Goal: Information Seeking & Learning: Understand process/instructions

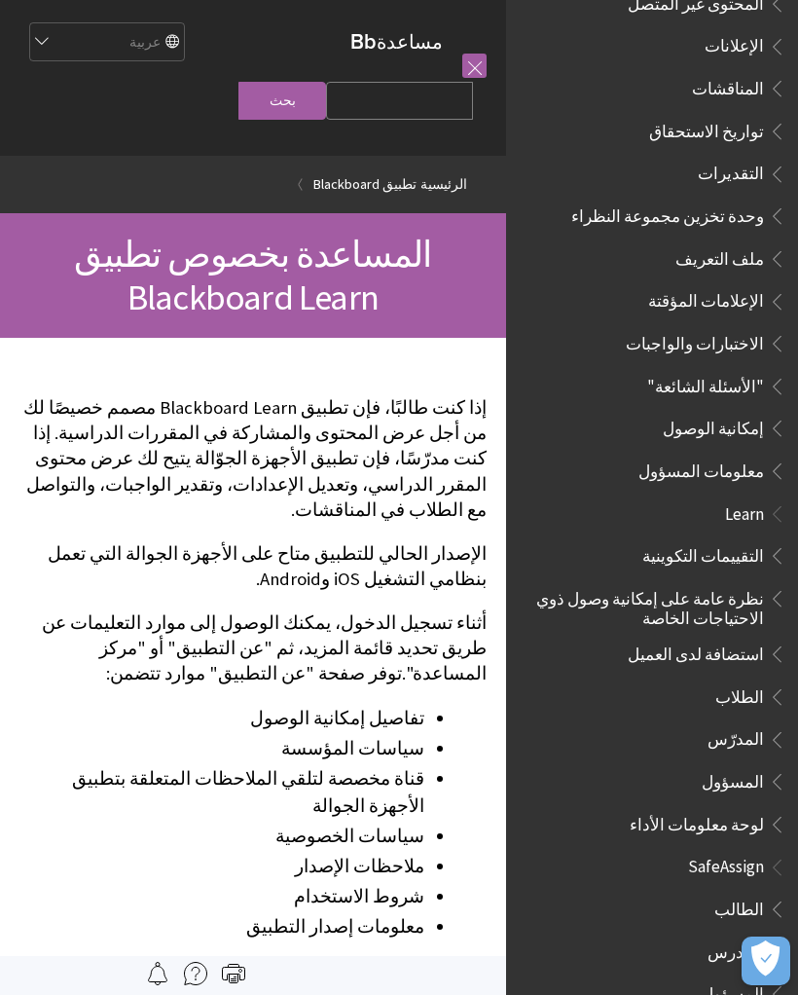
scroll to position [753, 0]
click at [748, 892] on span "الطالب" at bounding box center [739, 905] width 50 height 26
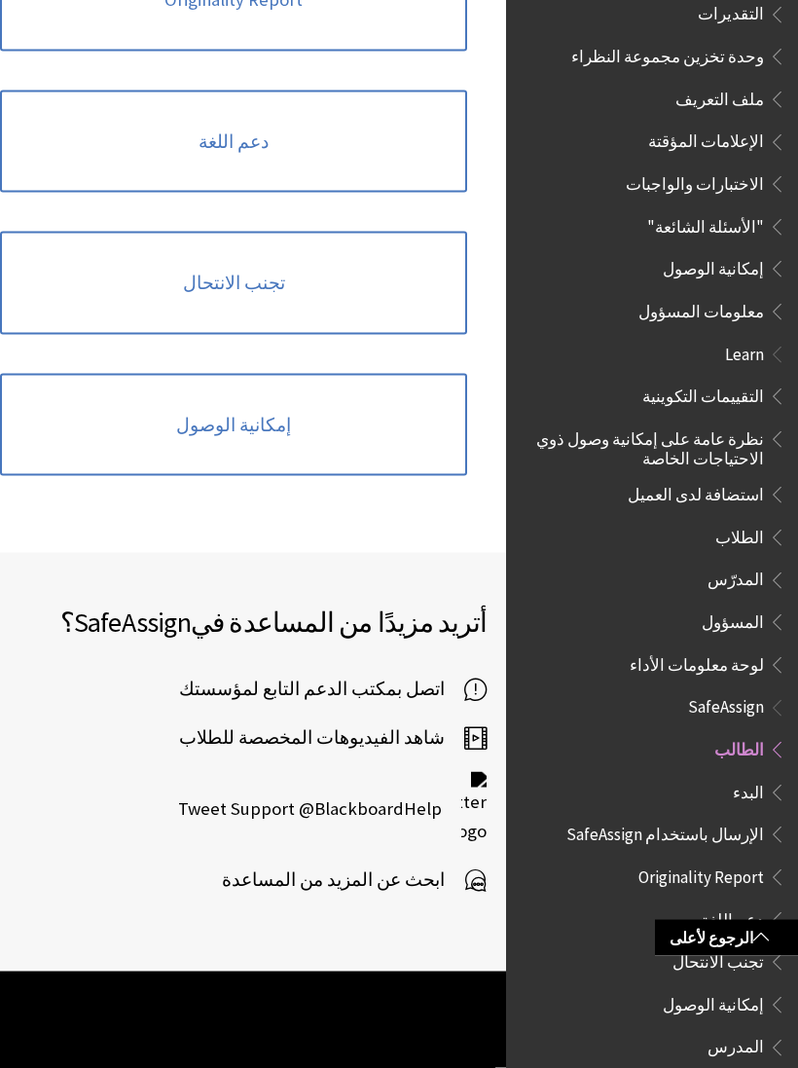
scroll to position [826, 0]
click at [408, 674] on span "اتصل بمكتب الدعم التابع لمؤسستك" at bounding box center [321, 688] width 285 height 29
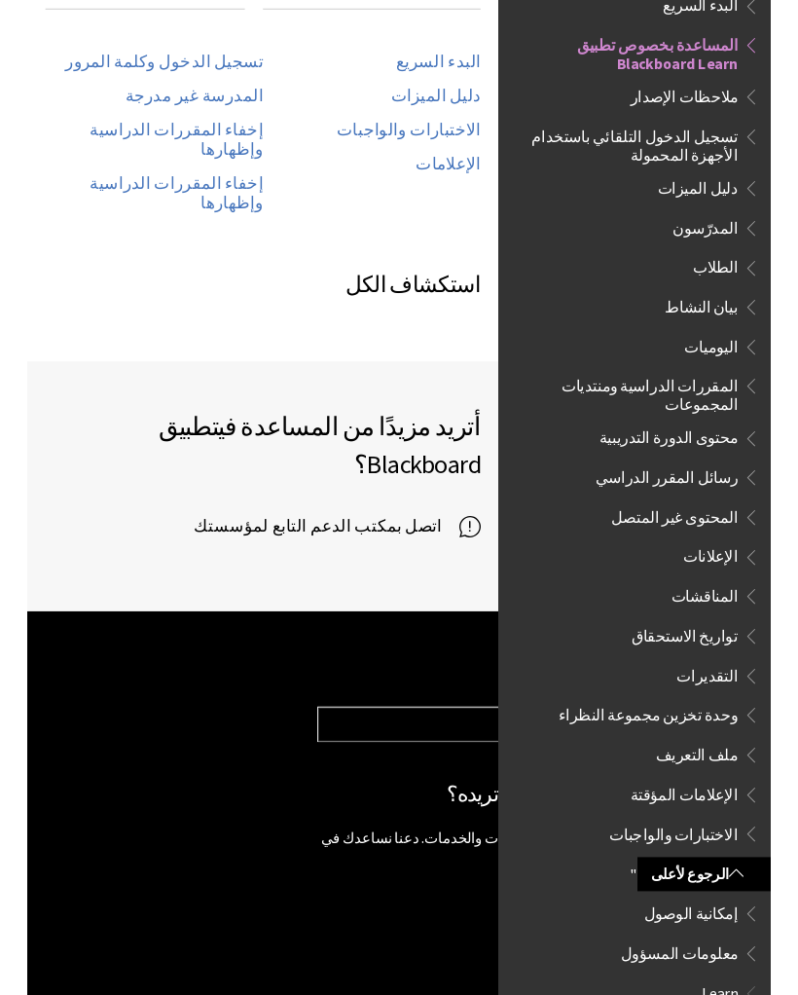
scroll to position [1078, 0]
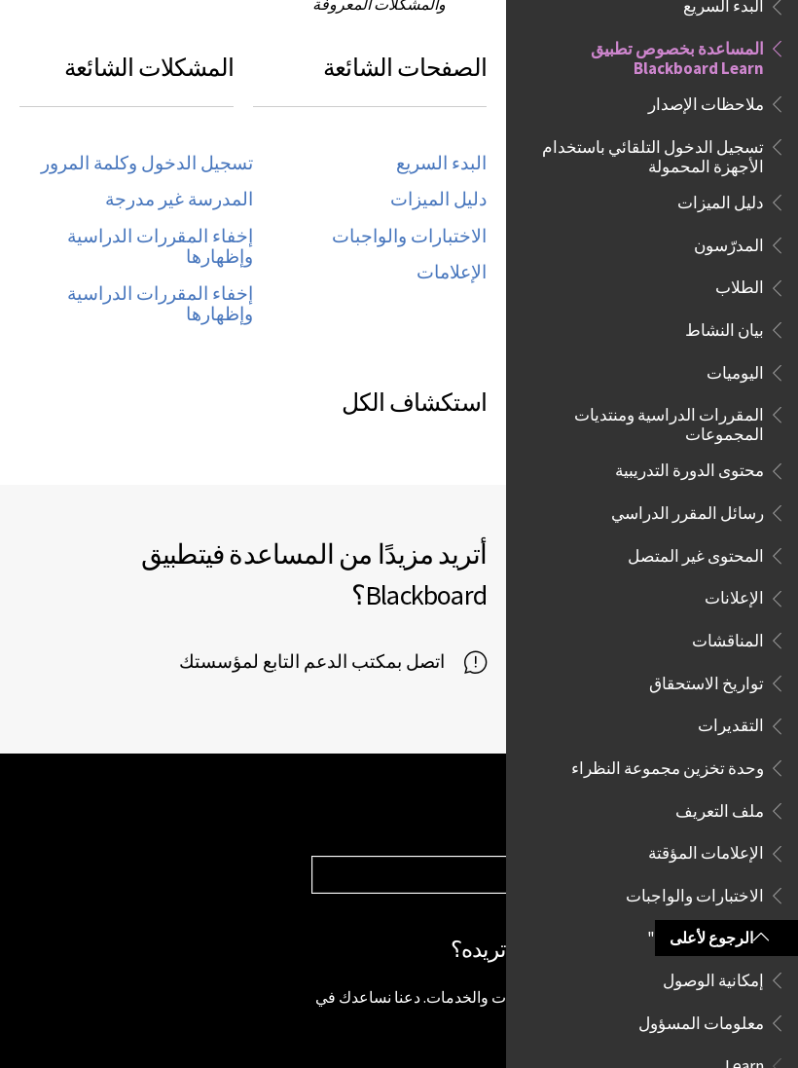
click at [451, 647] on span "اتصل بمكتب الدعم التابع لمؤسستك" at bounding box center [321, 661] width 285 height 29
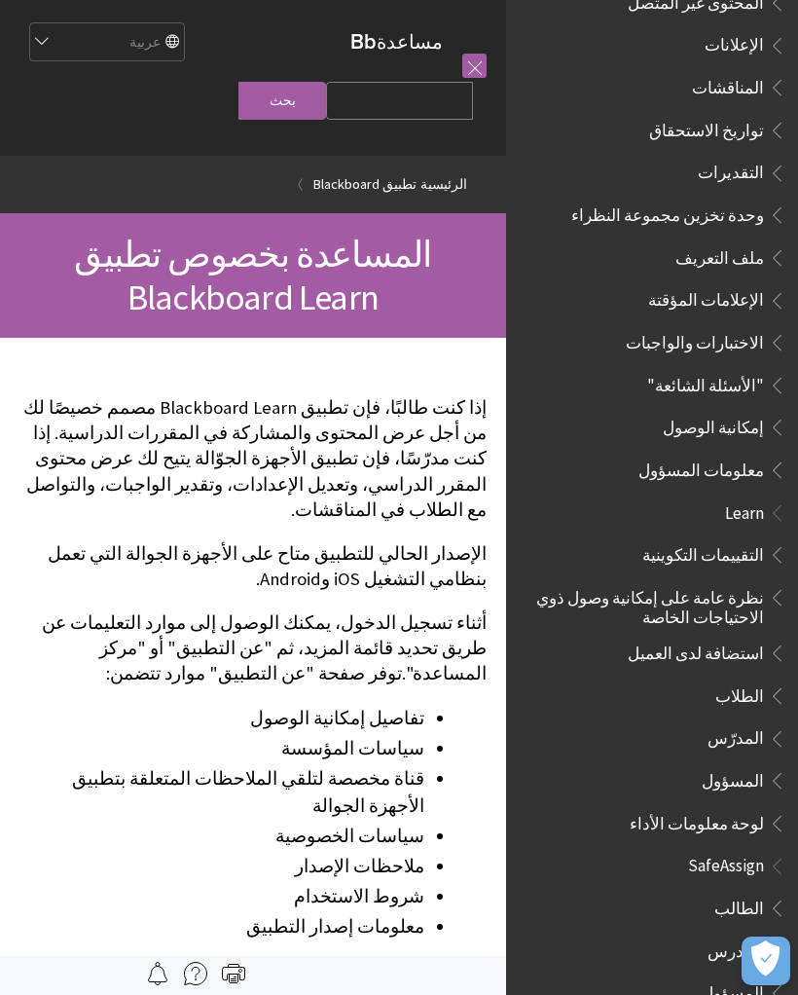
scroll to position [753, 0]
click at [754, 892] on span "الطالب" at bounding box center [739, 905] width 50 height 26
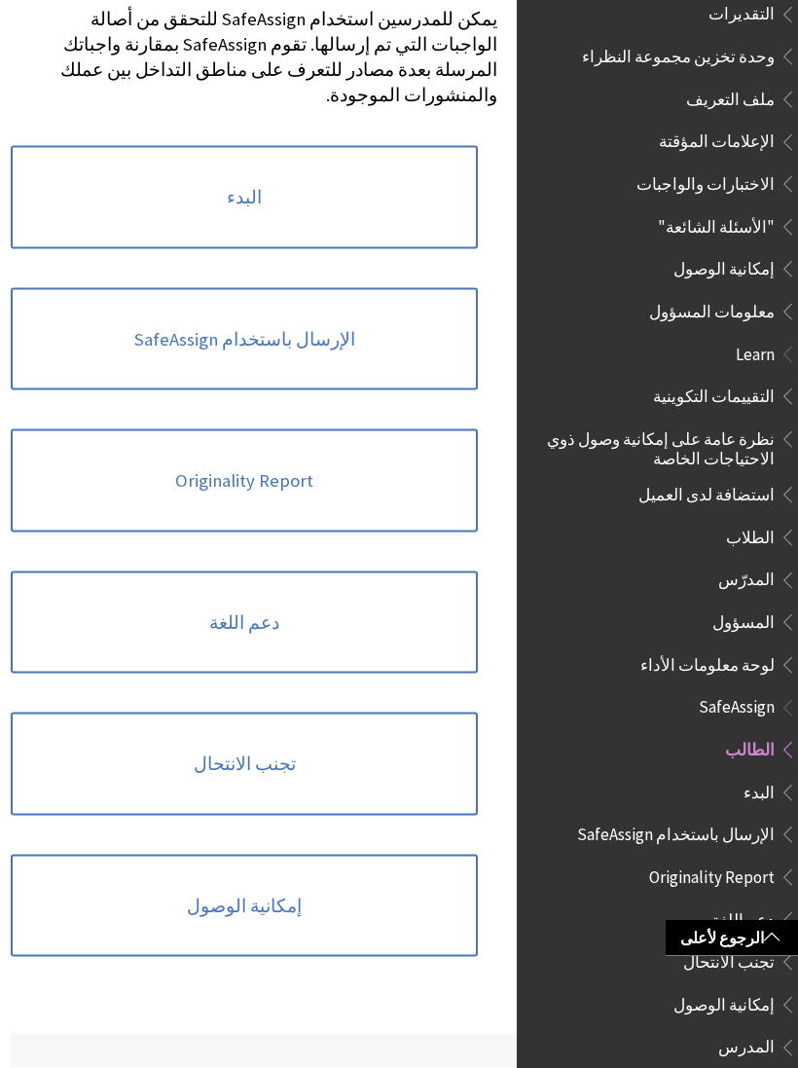
scroll to position [347, -12]
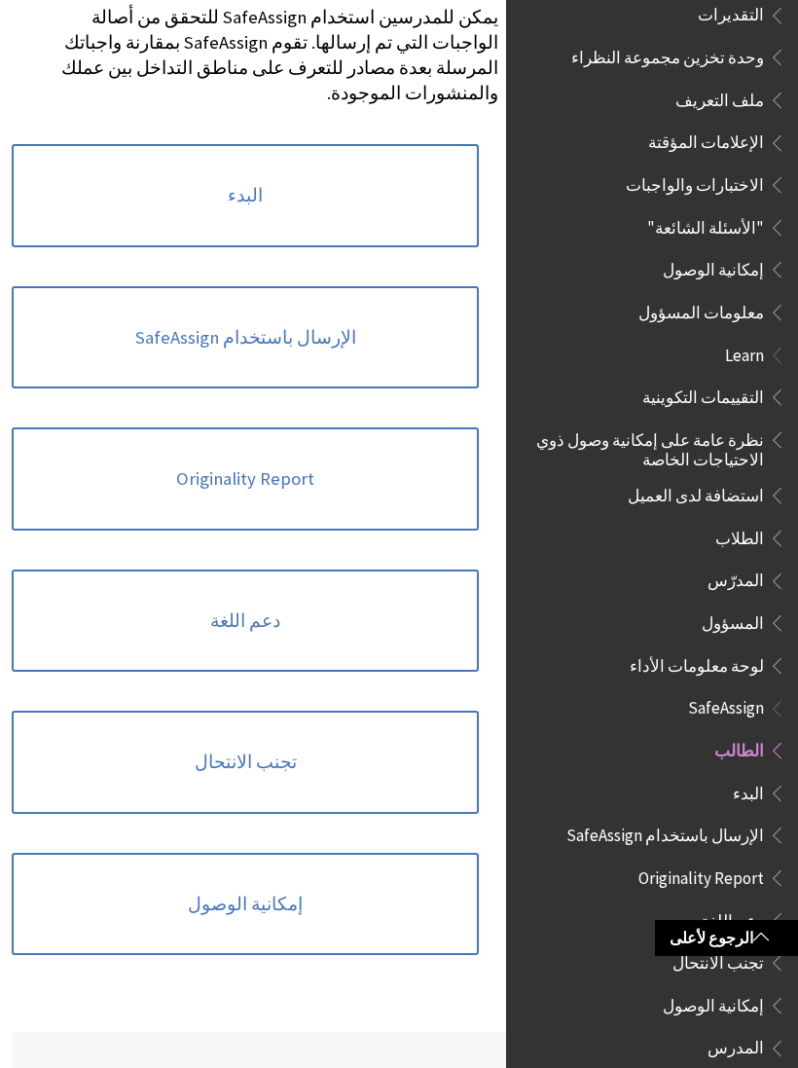
click at [449, 348] on link "الإرسال باستخدام SafeAssign" at bounding box center [245, 337] width 467 height 103
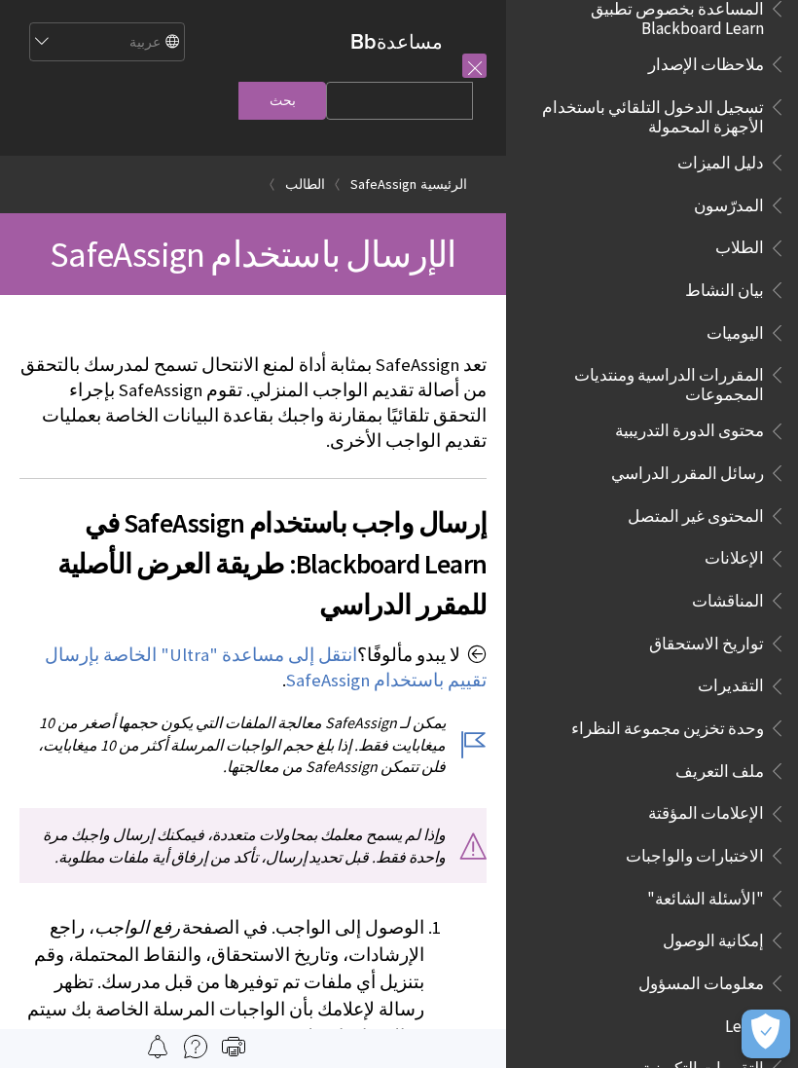
scroll to position [240, 0]
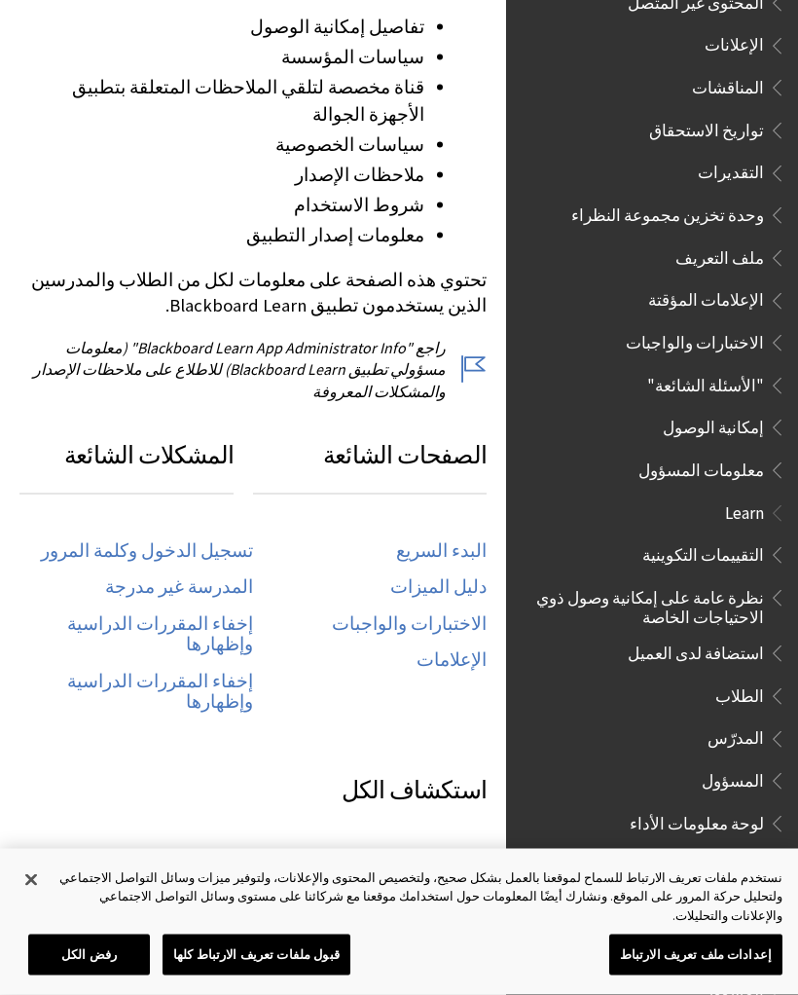
scroll to position [691, 0]
click at [209, 540] on link "تسجيل الدخول وكلمة المرور" at bounding box center [147, 551] width 212 height 22
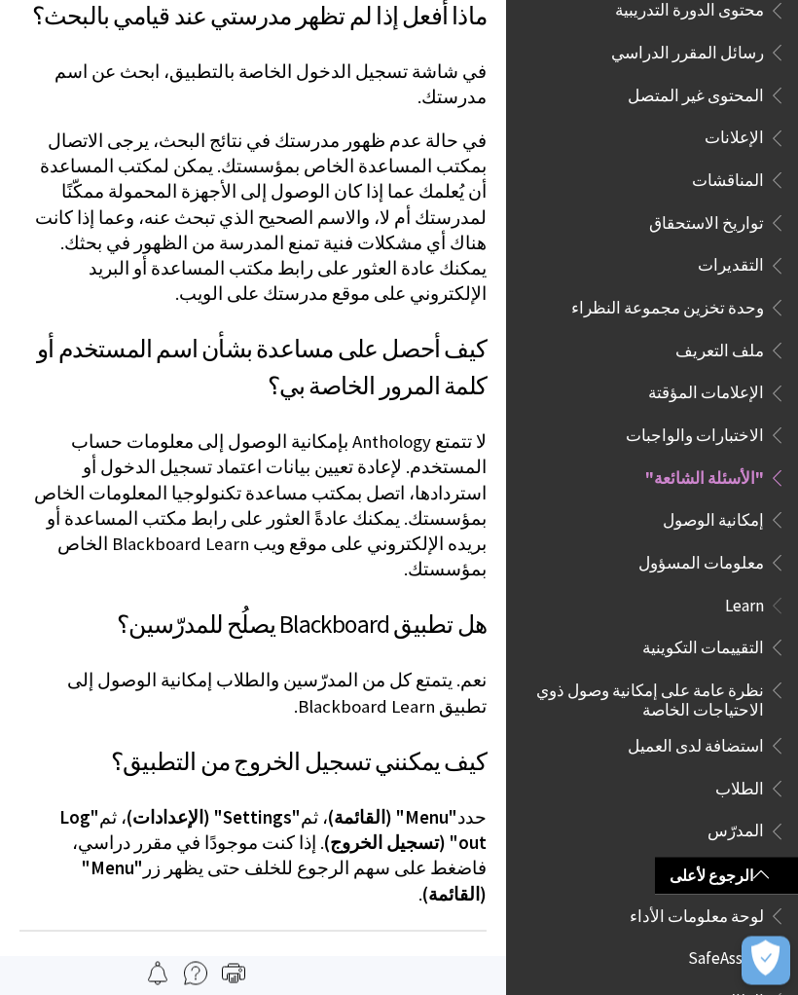
scroll to position [1157, 0]
